Goal: Transaction & Acquisition: Download file/media

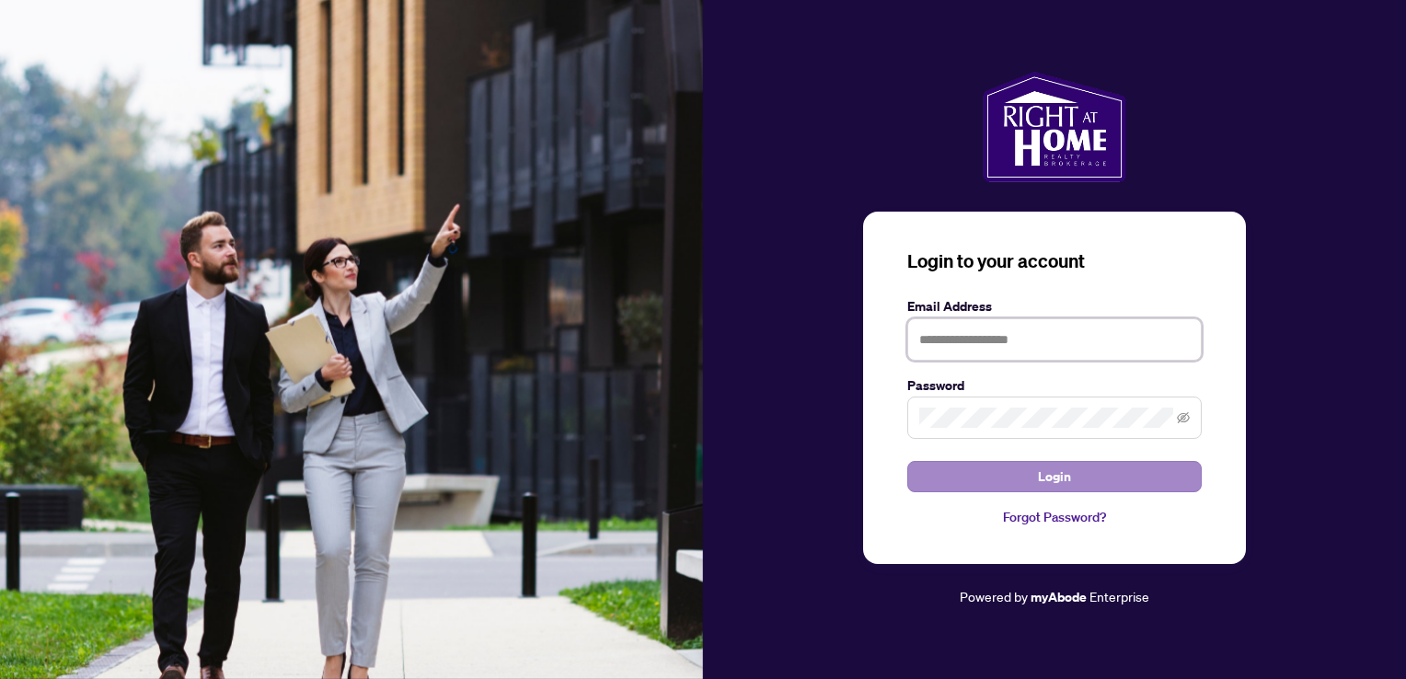
type input "**********"
click at [1043, 464] on span "Login" at bounding box center [1054, 476] width 33 height 29
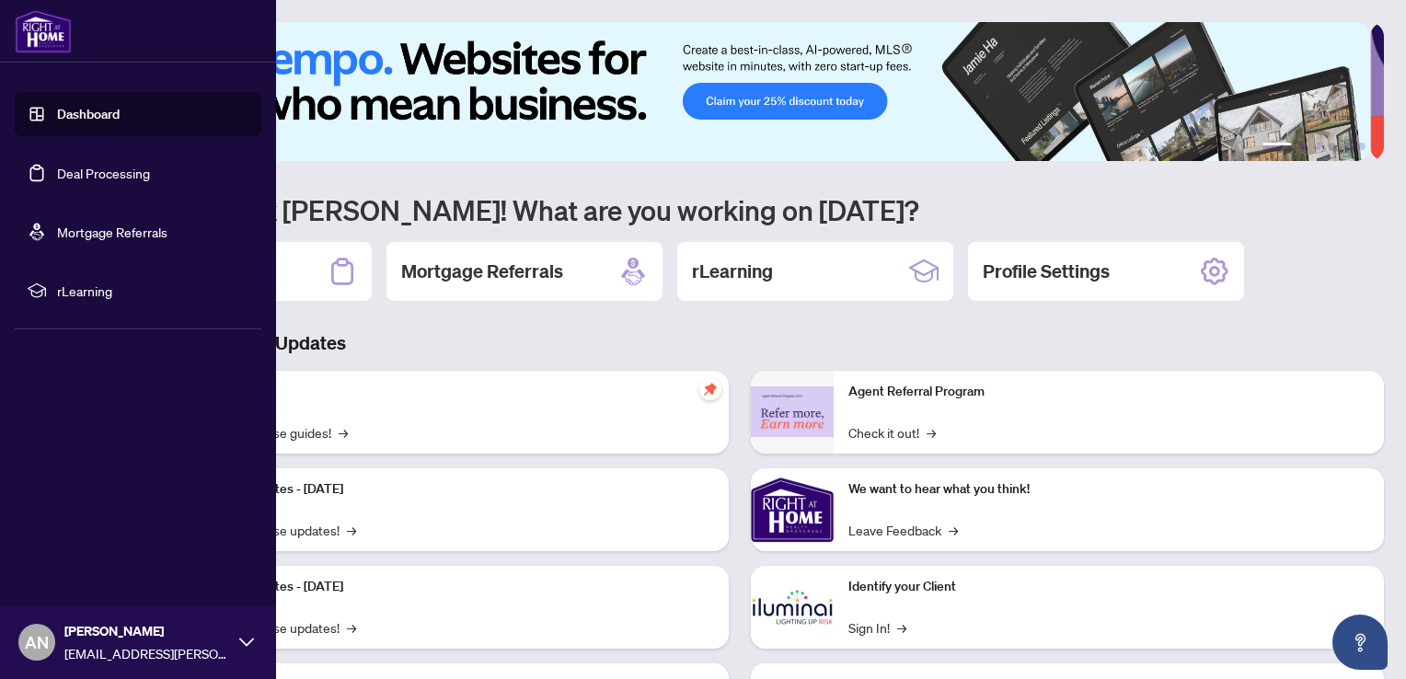
click at [57, 167] on link "Deal Processing" at bounding box center [103, 173] width 93 height 17
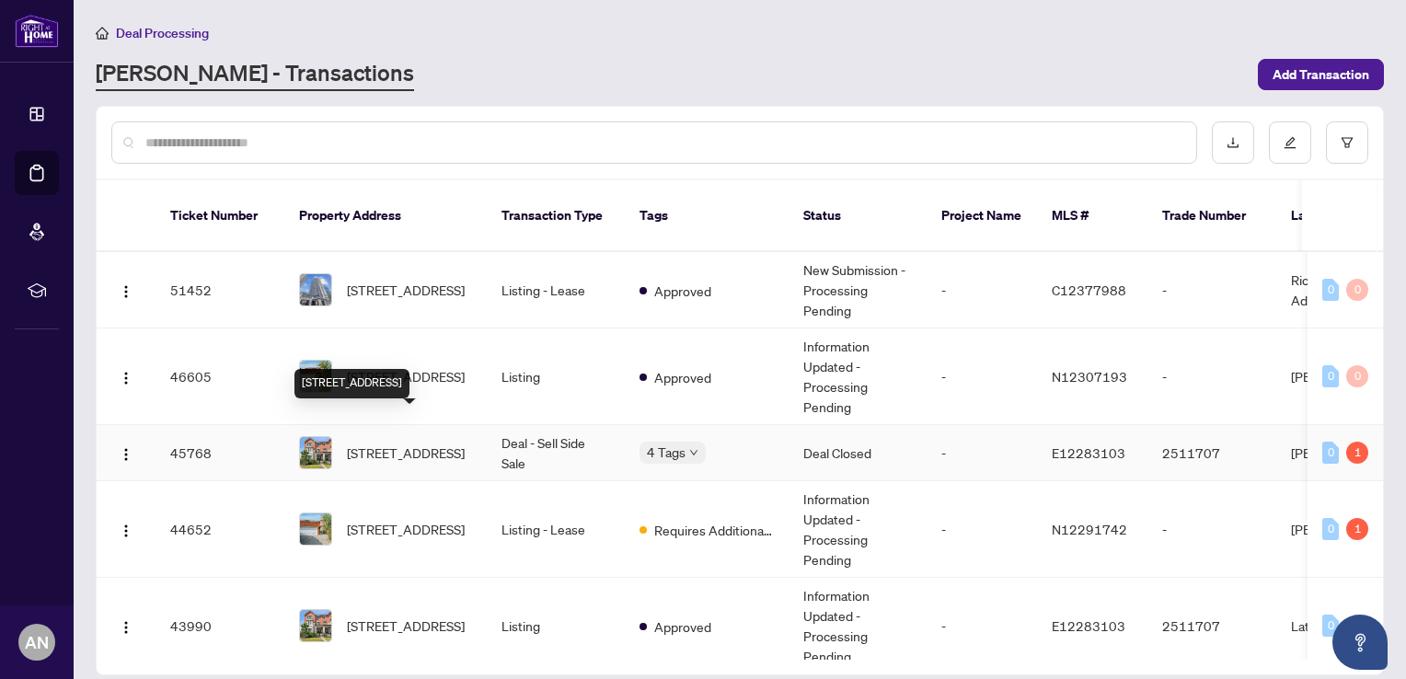
click at [393, 442] on span "[STREET_ADDRESS]" at bounding box center [406, 452] width 118 height 20
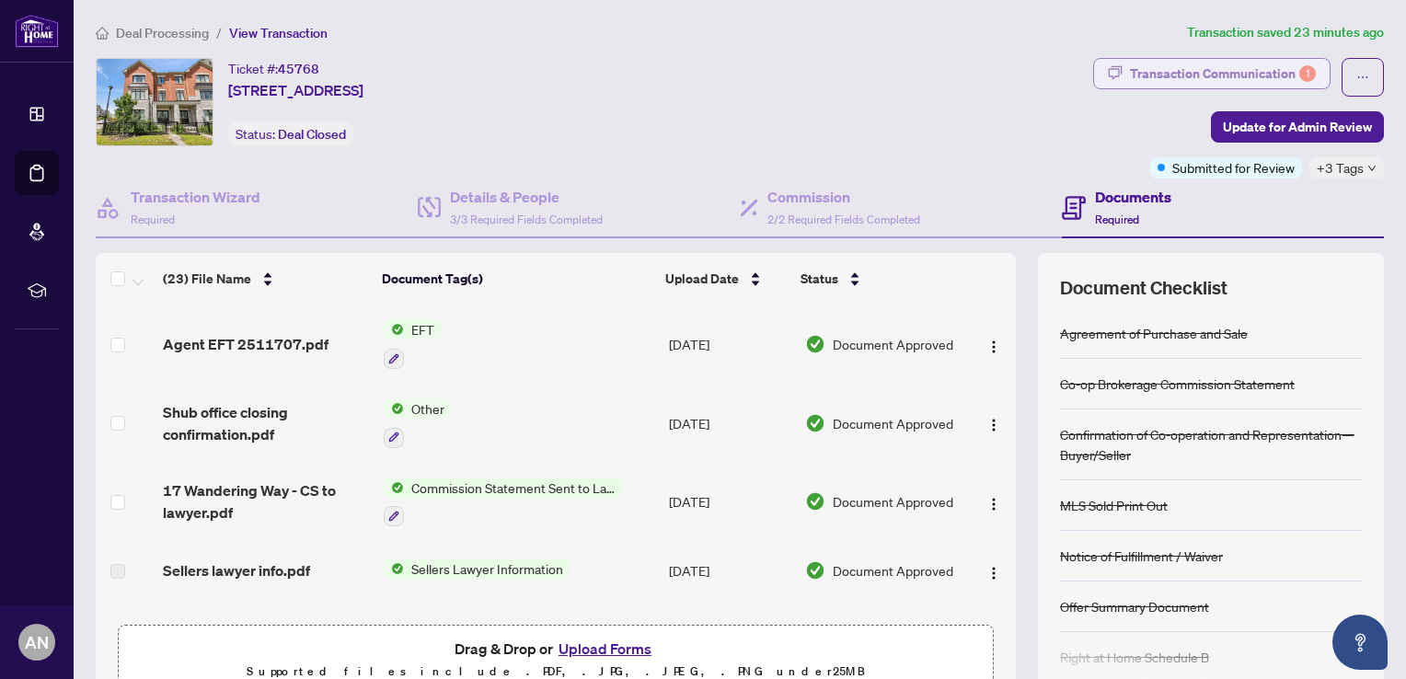
click at [1225, 76] on div "Transaction Communication 1" at bounding box center [1223, 73] width 186 height 29
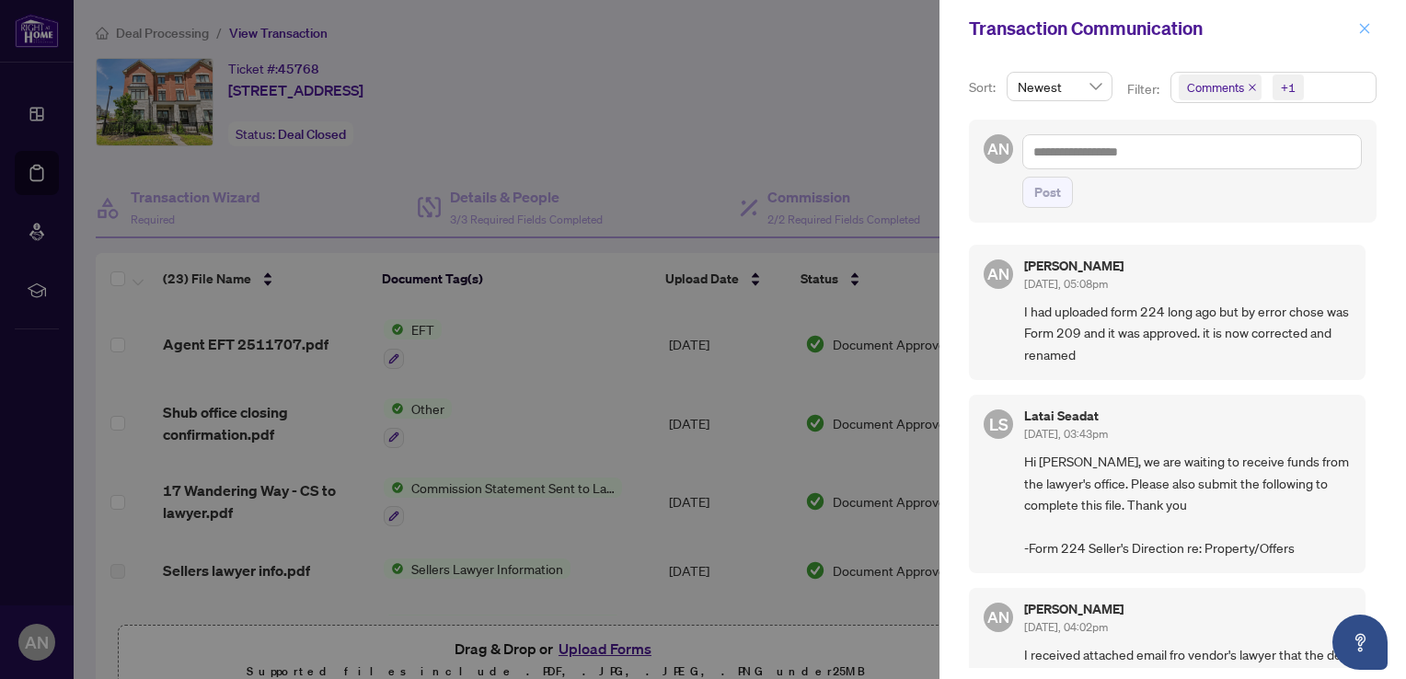
click at [1365, 31] on icon "close" at bounding box center [1364, 28] width 13 height 13
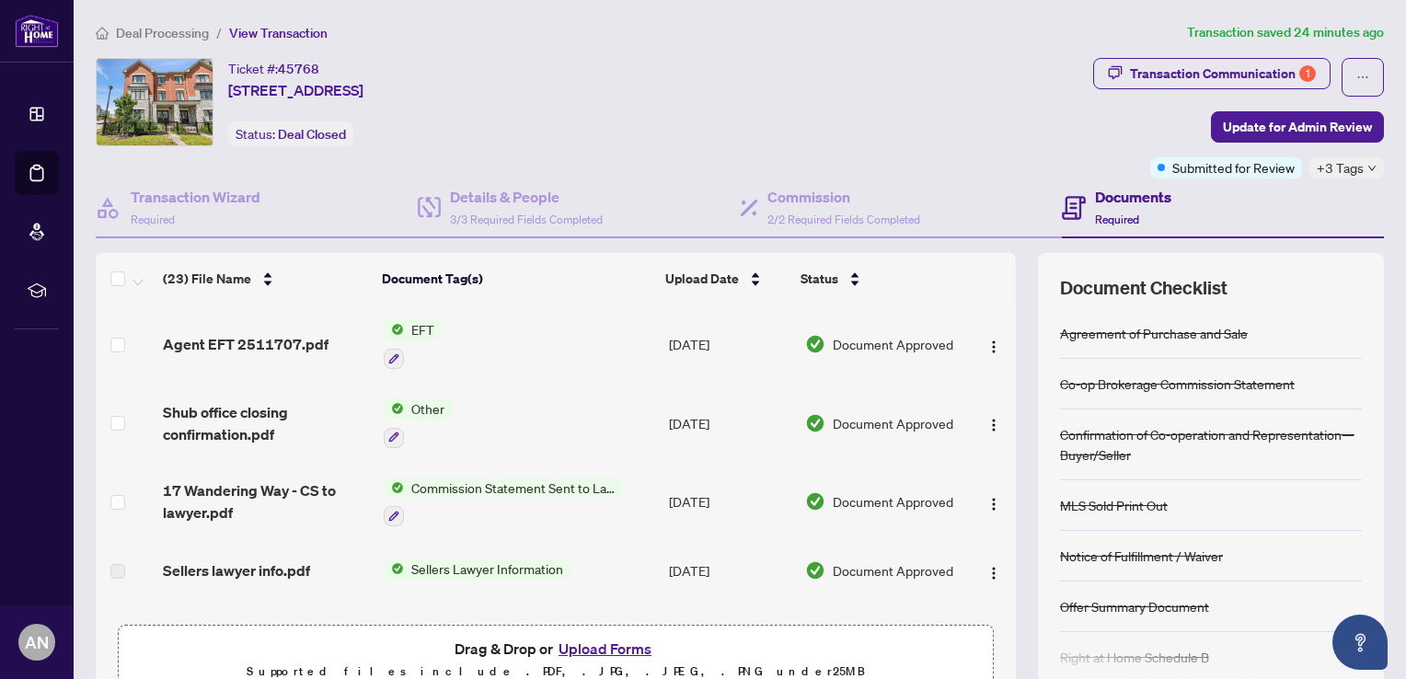
click at [395, 325] on img at bounding box center [394, 329] width 20 height 20
click at [359, 421] on span "EFT" at bounding box center [345, 418] width 38 height 20
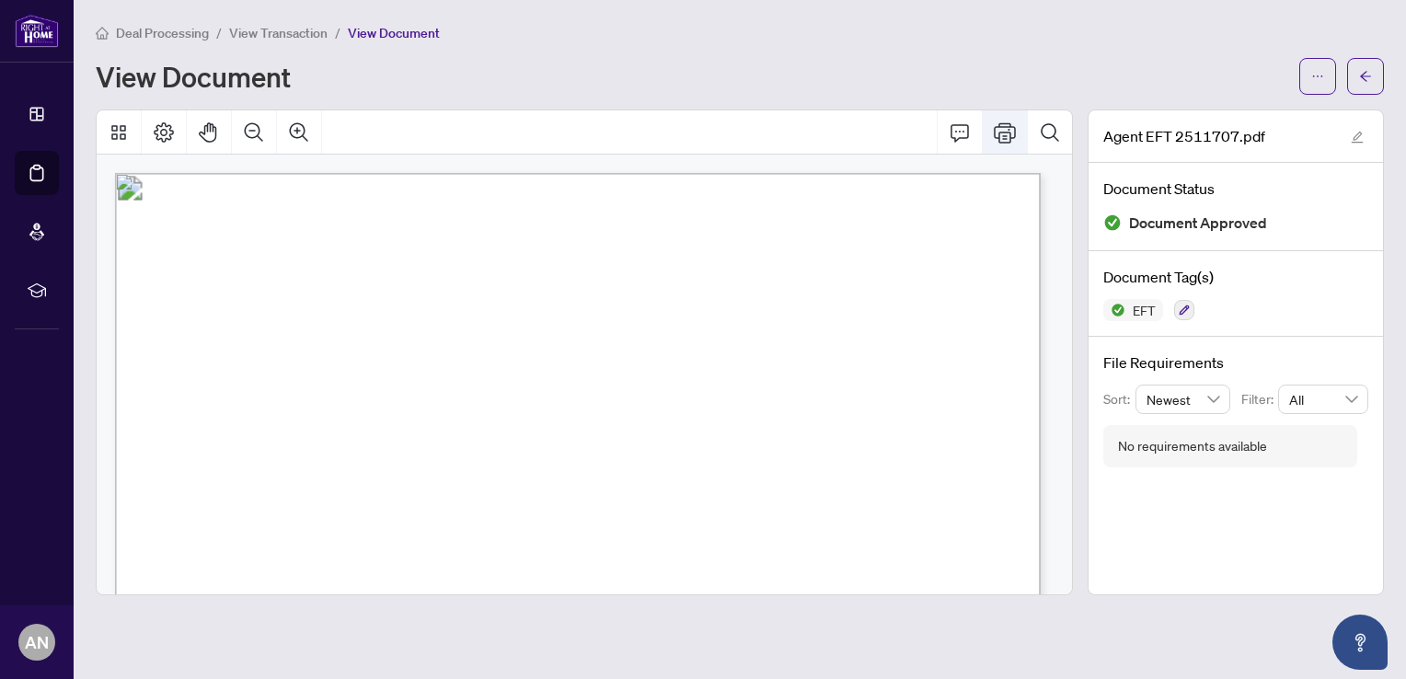
click at [1008, 131] on icon "Print" at bounding box center [1005, 132] width 22 height 22
click at [155, 132] on icon "Page Layout" at bounding box center [164, 132] width 20 height 20
click at [1318, 81] on icon "ellipsis" at bounding box center [1317, 76] width 13 height 13
click at [1218, 116] on span "Download" at bounding box center [1251, 116] width 140 height 20
